Goal: Information Seeking & Learning: Learn about a topic

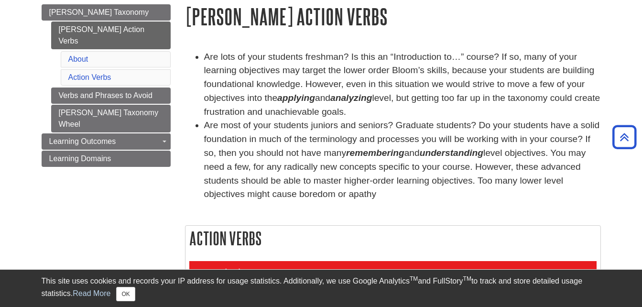
scroll to position [96, 0]
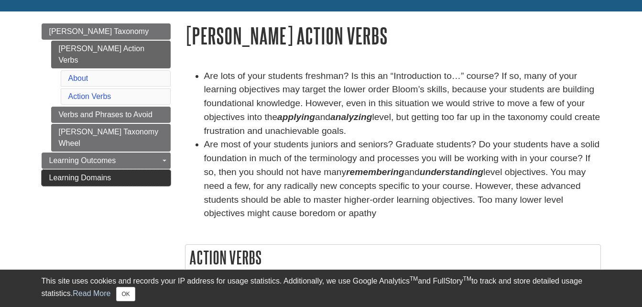
click at [155, 170] on link "Learning Domains" at bounding box center [106, 178] width 129 height 16
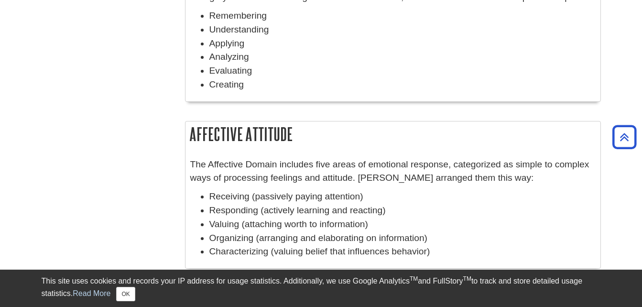
scroll to position [535, 0]
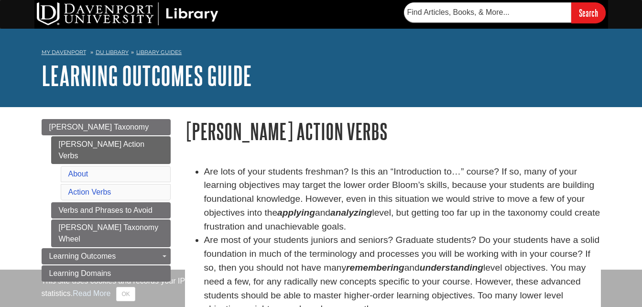
scroll to position [96, 0]
